Goal: Register for event/course

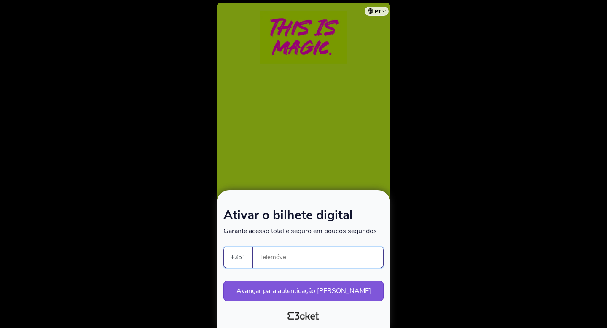
click at [279, 256] on input "Telemóvel" at bounding box center [322, 257] width 124 height 21
click at [239, 255] on select "[GEOGRAPHIC_DATA] (+351) [GEOGRAPHIC_DATA] (+34) [GEOGRAPHIC_DATA] (+32) [GEOGR…" at bounding box center [238, 257] width 29 height 21
select select "34"
click at [224, 247] on select "[GEOGRAPHIC_DATA] (+351) [GEOGRAPHIC_DATA] (+34) [GEOGRAPHIC_DATA] (+32) [GEOGR…" at bounding box center [238, 257] width 29 height 21
click at [285, 256] on input "Telemóvel" at bounding box center [319, 257] width 127 height 21
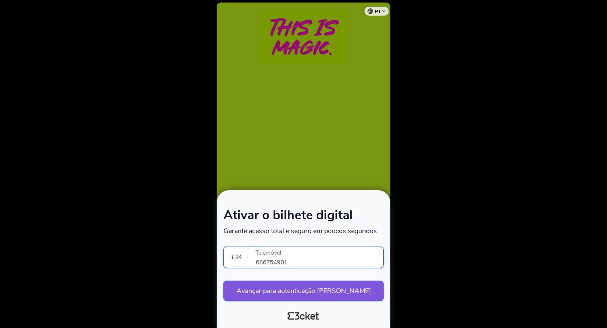
type input "686754901"
click at [297, 291] on button "Avançar para autenticação [PERSON_NAME]" at bounding box center [303, 291] width 160 height 20
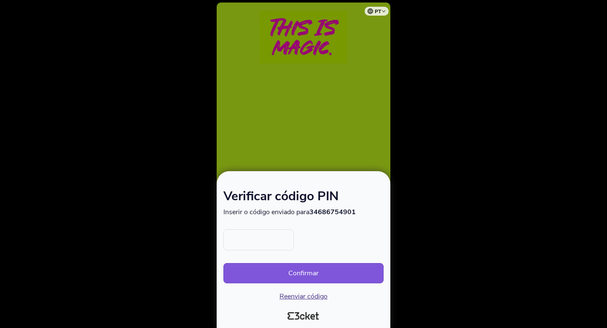
click at [256, 239] on input "text" at bounding box center [258, 239] width 70 height 21
type input "9564"
click at [293, 268] on button "Confirmar" at bounding box center [303, 273] width 160 height 20
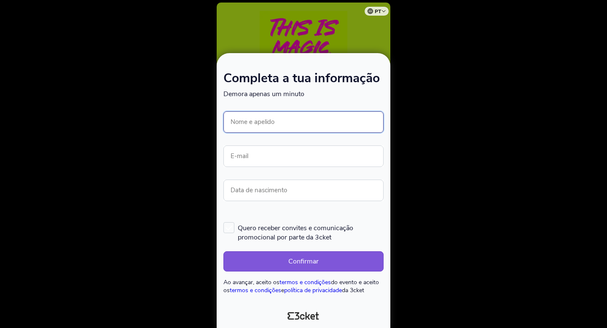
click at [275, 118] on input "Nome e apelido" at bounding box center [303, 121] width 160 height 21
click at [294, 121] on input "[PERSON_NAME]" at bounding box center [303, 121] width 160 height 21
type input "[PERSON_NAME] [PERSON_NAME]"
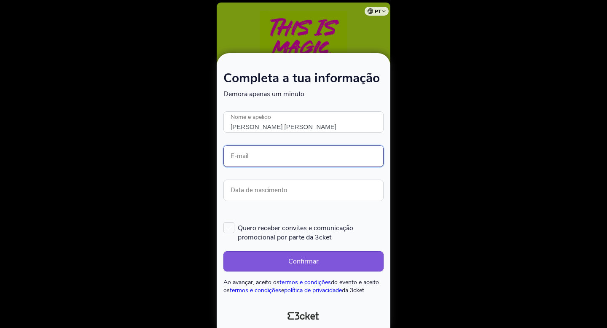
click at [288, 159] on input "E-mail" at bounding box center [303, 155] width 160 height 21
type input "[EMAIL_ADDRESS][DOMAIN_NAME]"
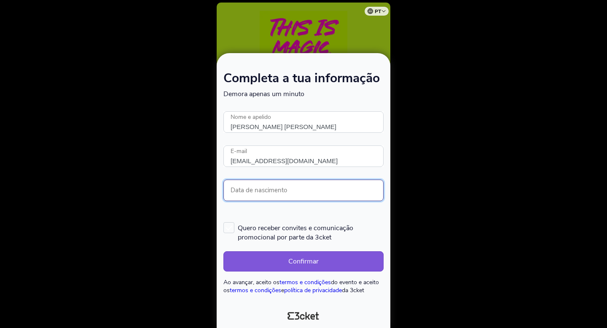
click at [285, 191] on input "Data de nascimento" at bounding box center [303, 190] width 160 height 21
type input "[DATE]"
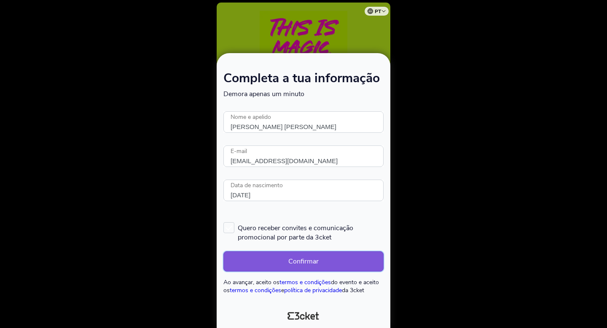
click at [296, 259] on button "Confirmar" at bounding box center [303, 261] width 160 height 20
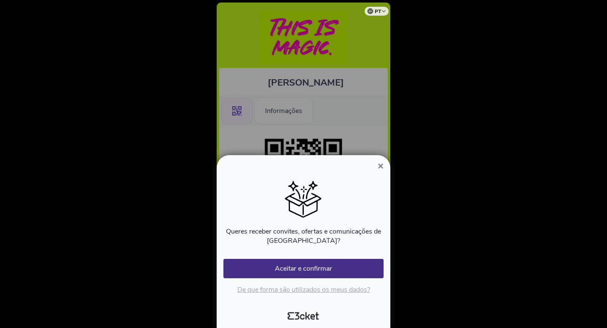
click at [380, 167] on span "×" at bounding box center [381, 165] width 6 height 11
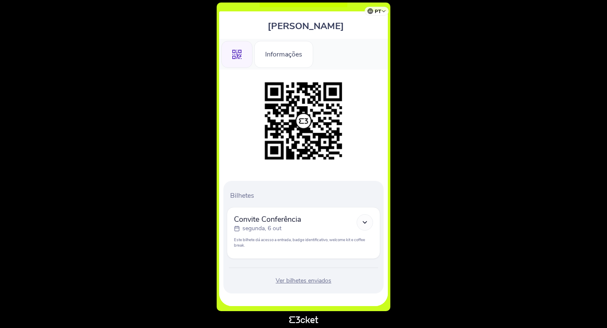
scroll to position [60, 0]
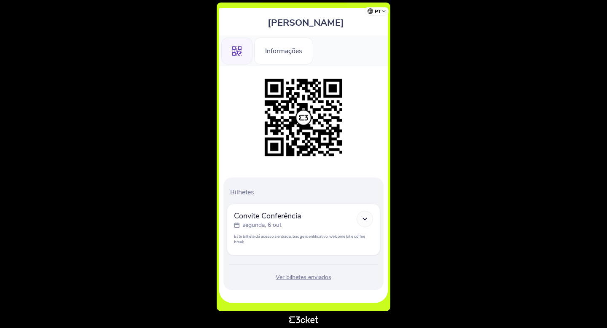
click at [329, 276] on div "Ver bilhetes enviados" at bounding box center [303, 277] width 153 height 8
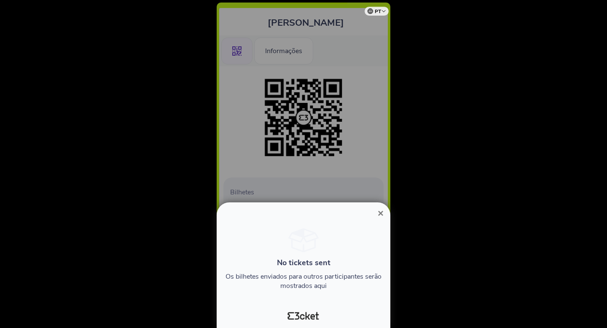
click at [379, 212] on span "×" at bounding box center [381, 212] width 6 height 11
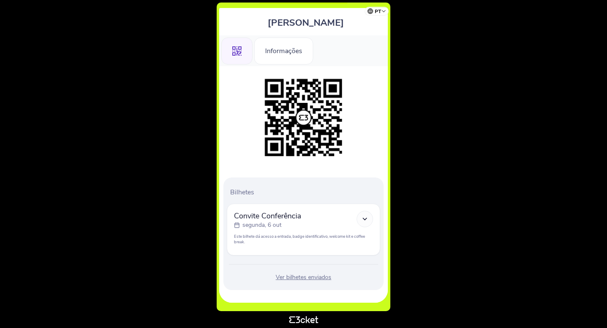
click at [278, 222] on p "segunda, 6 out" at bounding box center [261, 225] width 39 height 8
click at [365, 218] on icon at bounding box center [364, 218] width 7 height 7
